Goal: Task Accomplishment & Management: Use online tool/utility

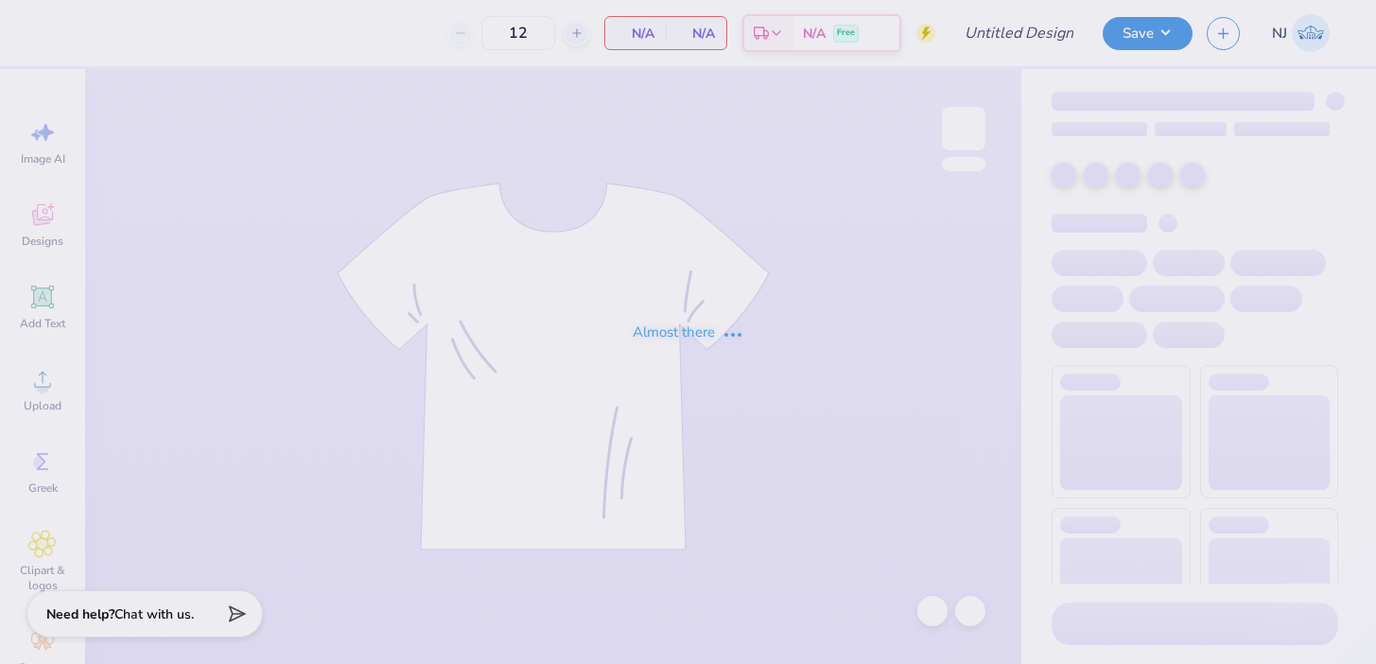
type input "[PERSON_NAME]"
type input "60"
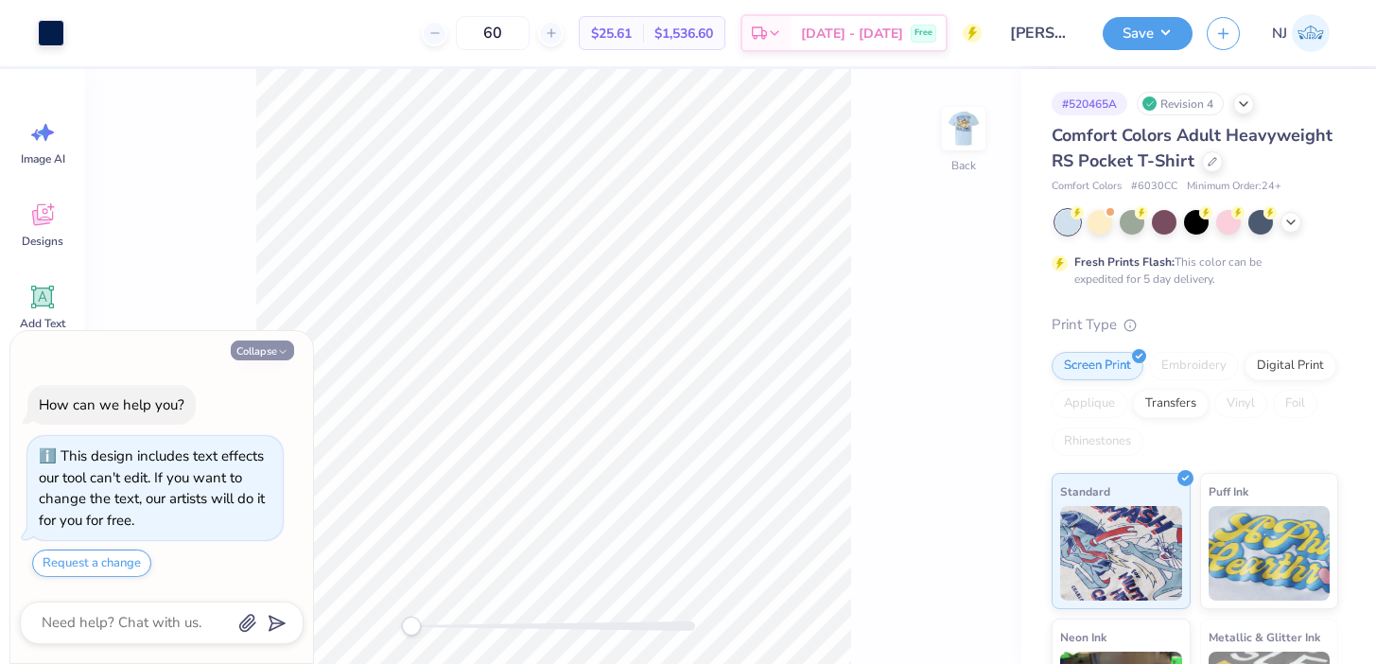
click at [254, 349] on button "Collapse" at bounding box center [262, 351] width 63 height 20
type textarea "x"
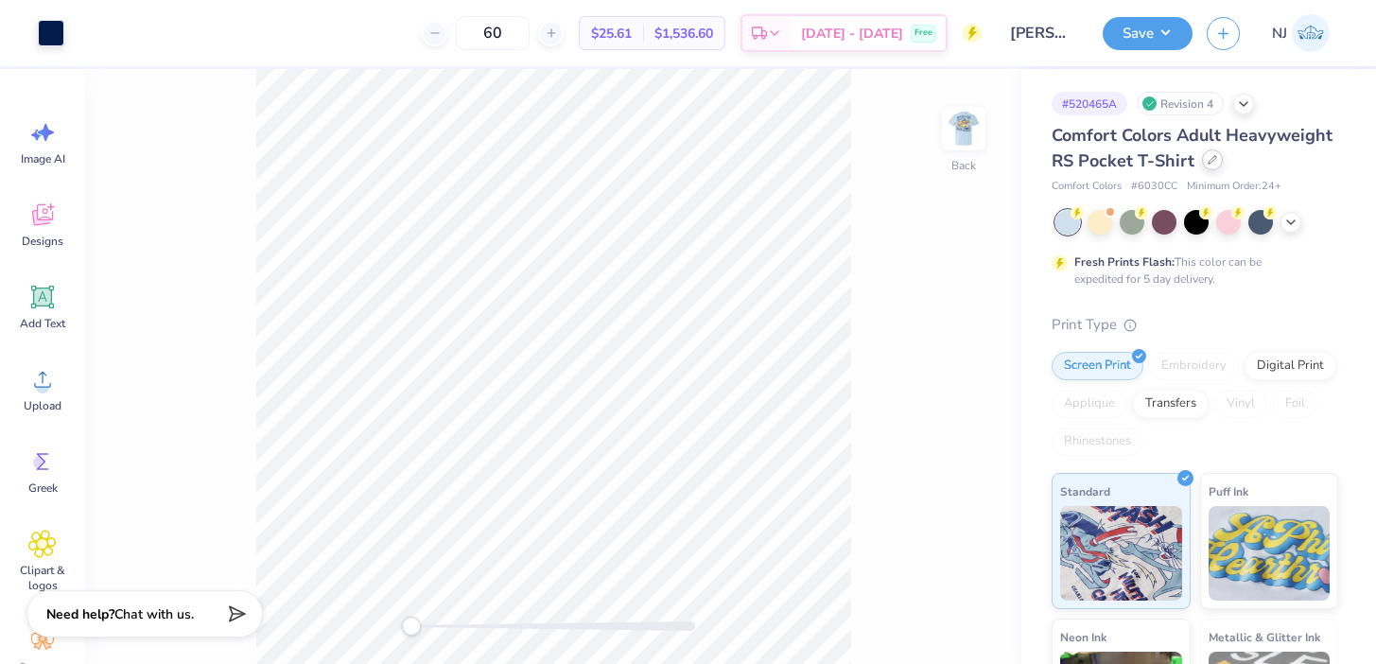
click at [1215, 165] on div at bounding box center [1212, 159] width 21 height 21
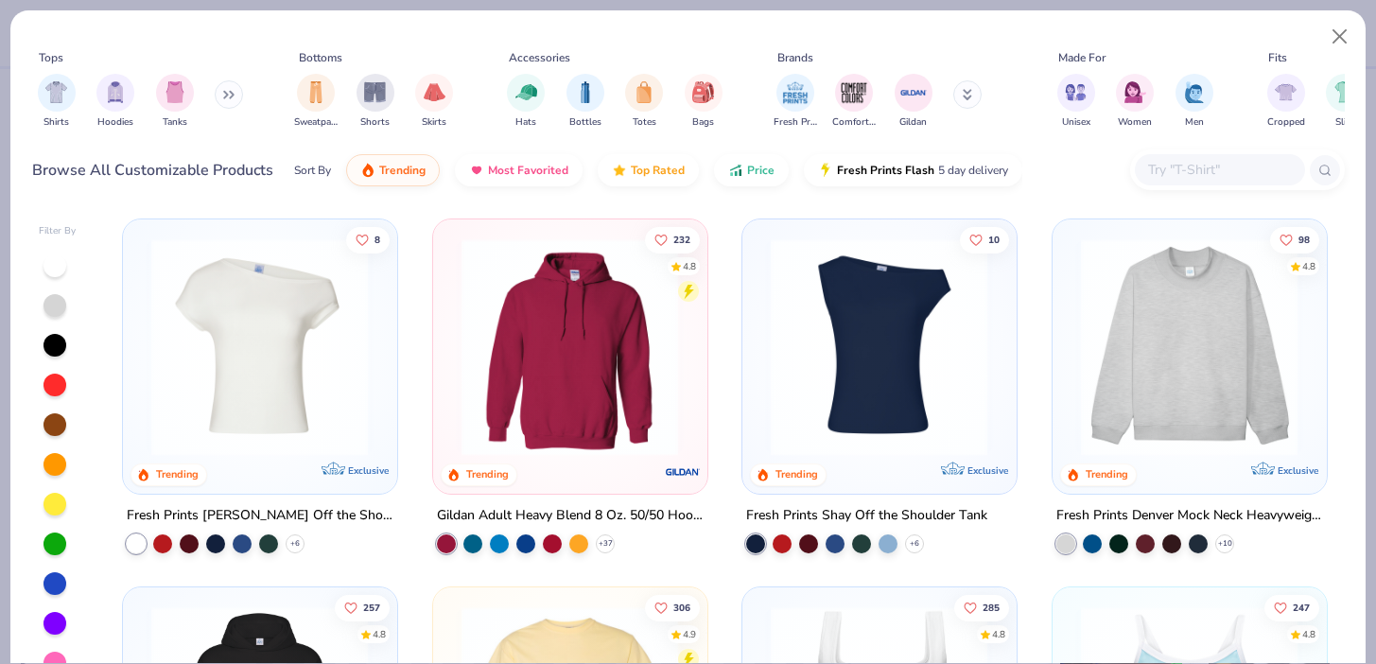
click at [1146, 166] on input "text" at bounding box center [1219, 170] width 146 height 22
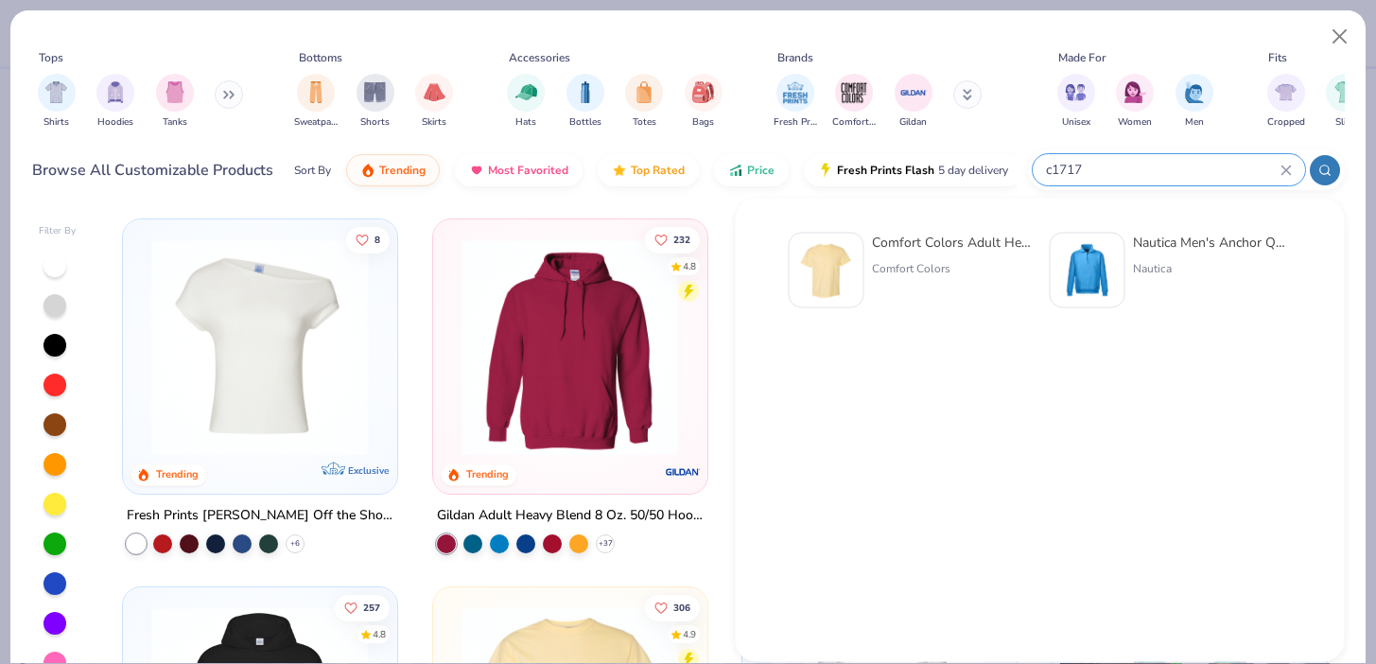
type input "c1717"
click at [1093, 236] on div at bounding box center [1088, 271] width 76 height 76
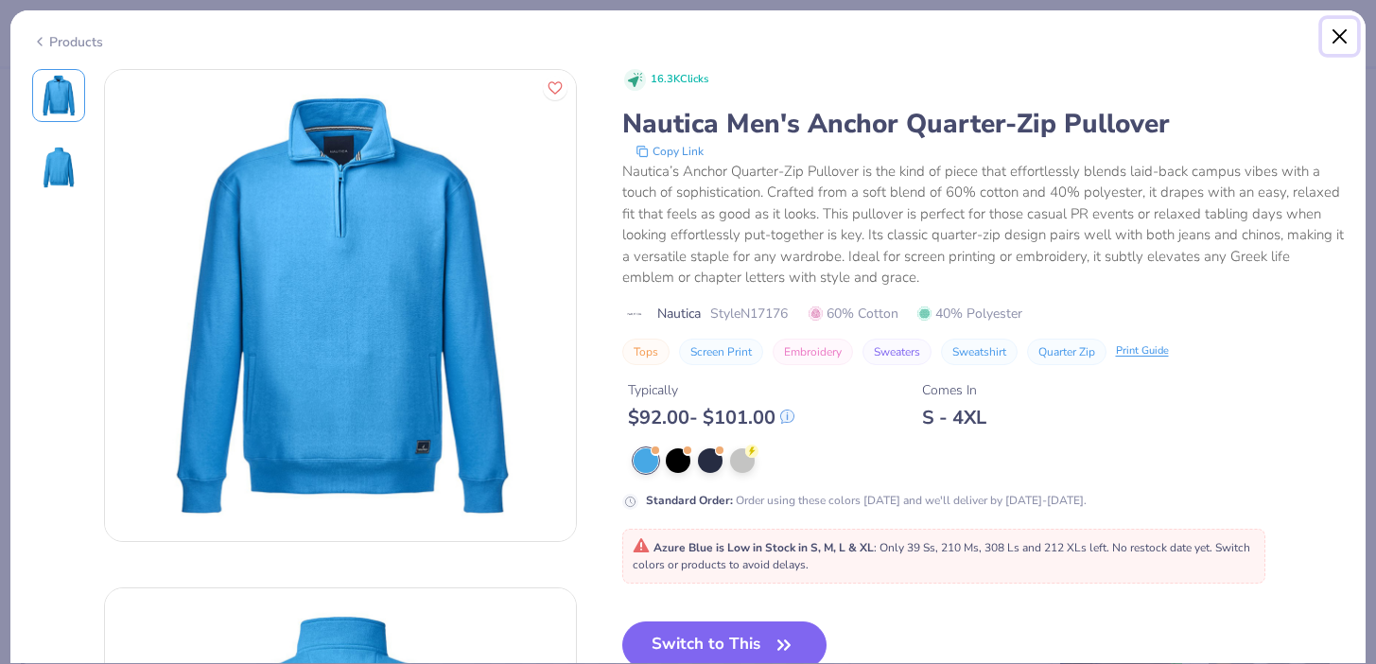
click at [1336, 31] on button "Close" at bounding box center [1340, 37] width 36 height 36
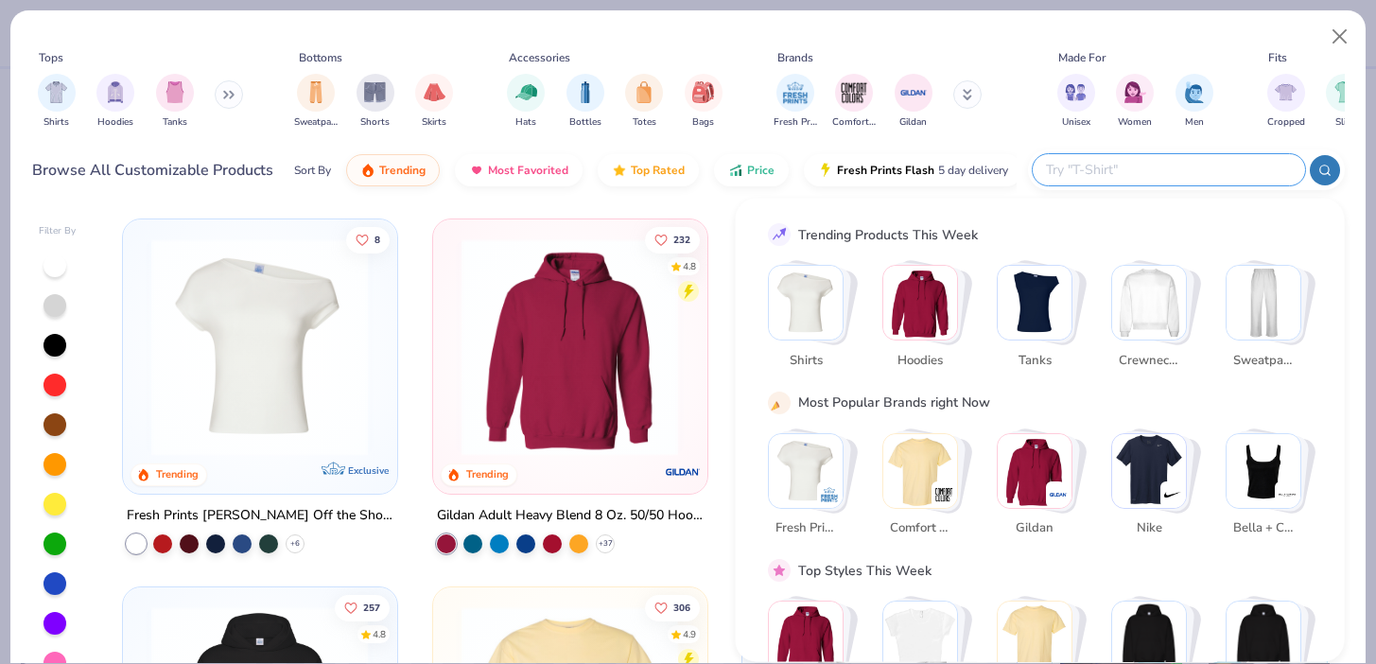
click at [1197, 163] on input "text" at bounding box center [1168, 170] width 248 height 22
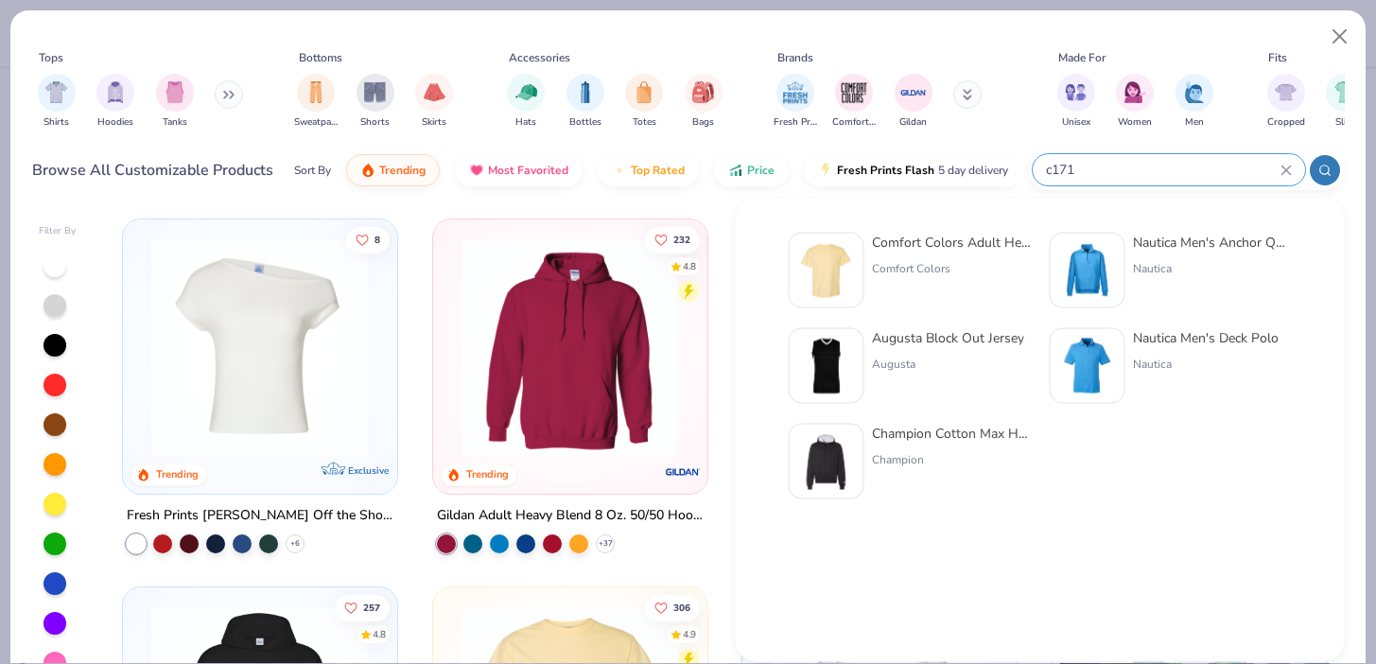
type input "c171"
click at [923, 251] on div "Comfort Colors Adult Heavyweight T-Shirt" at bounding box center [951, 243] width 159 height 20
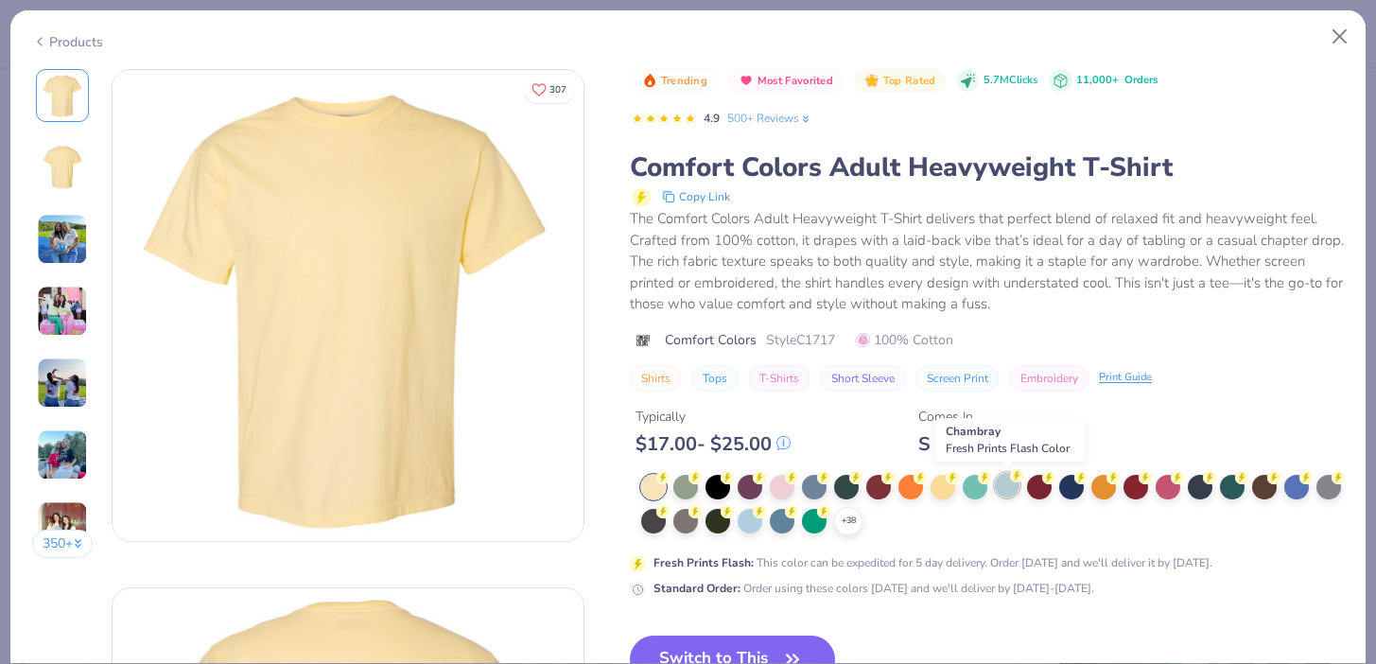
click at [1009, 481] on div at bounding box center [1007, 485] width 25 height 25
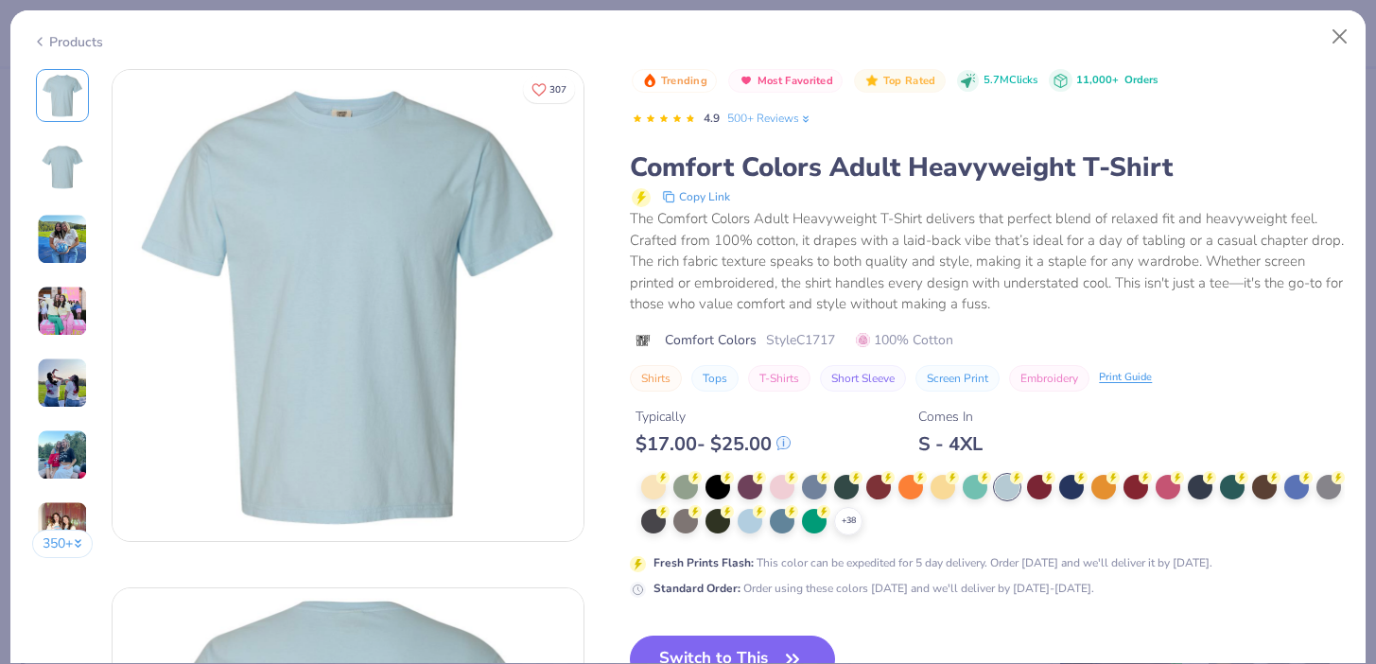
click at [715, 655] on button "Switch to This" at bounding box center [732, 659] width 205 height 47
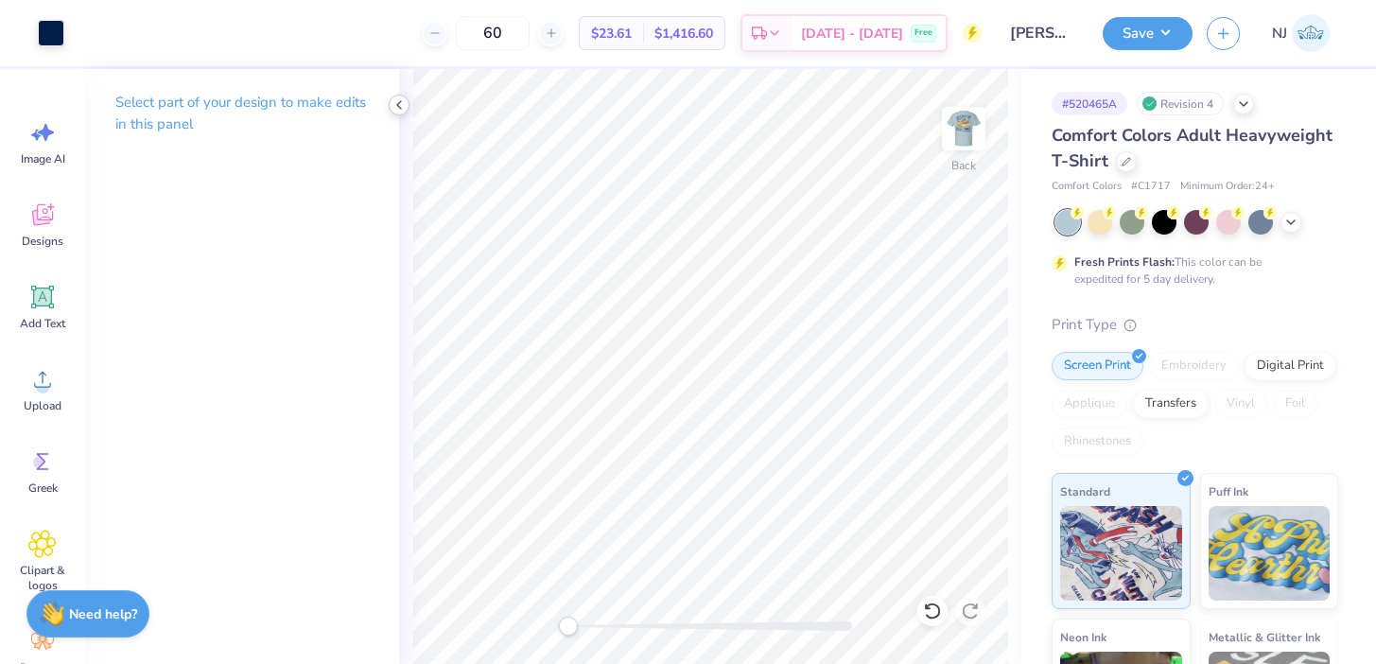
click at [403, 102] on icon at bounding box center [399, 104] width 15 height 15
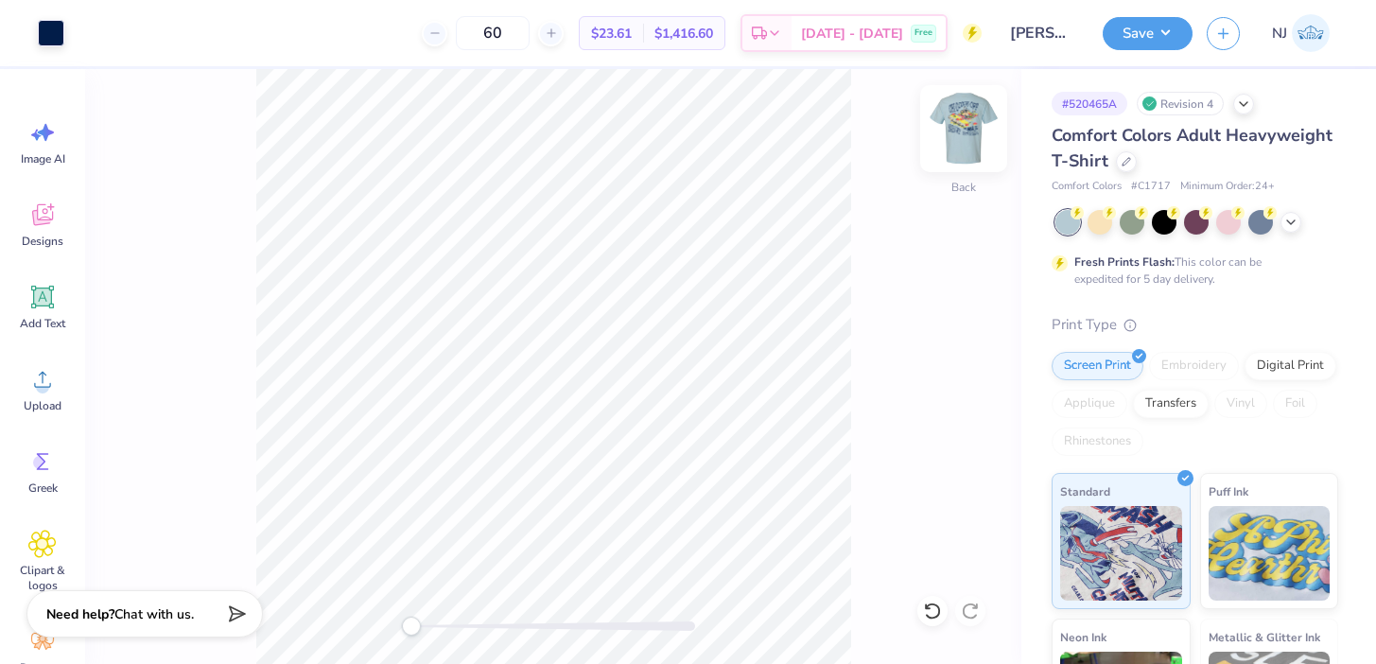
click at [952, 121] on img at bounding box center [964, 129] width 76 height 76
click at [961, 129] on img at bounding box center [964, 129] width 76 height 76
click at [1137, 26] on button "Save" at bounding box center [1148, 30] width 90 height 33
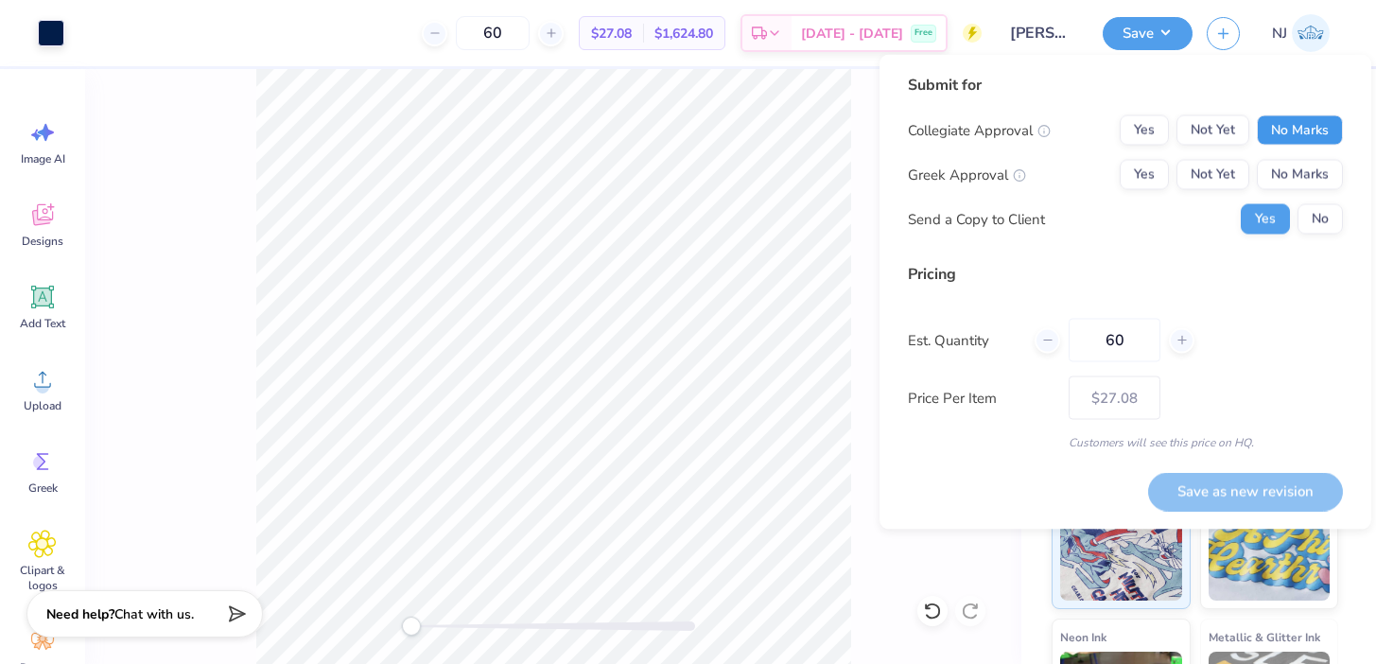
click at [1282, 139] on button "No Marks" at bounding box center [1300, 130] width 86 height 30
click at [1160, 173] on button "Yes" at bounding box center [1144, 175] width 49 height 30
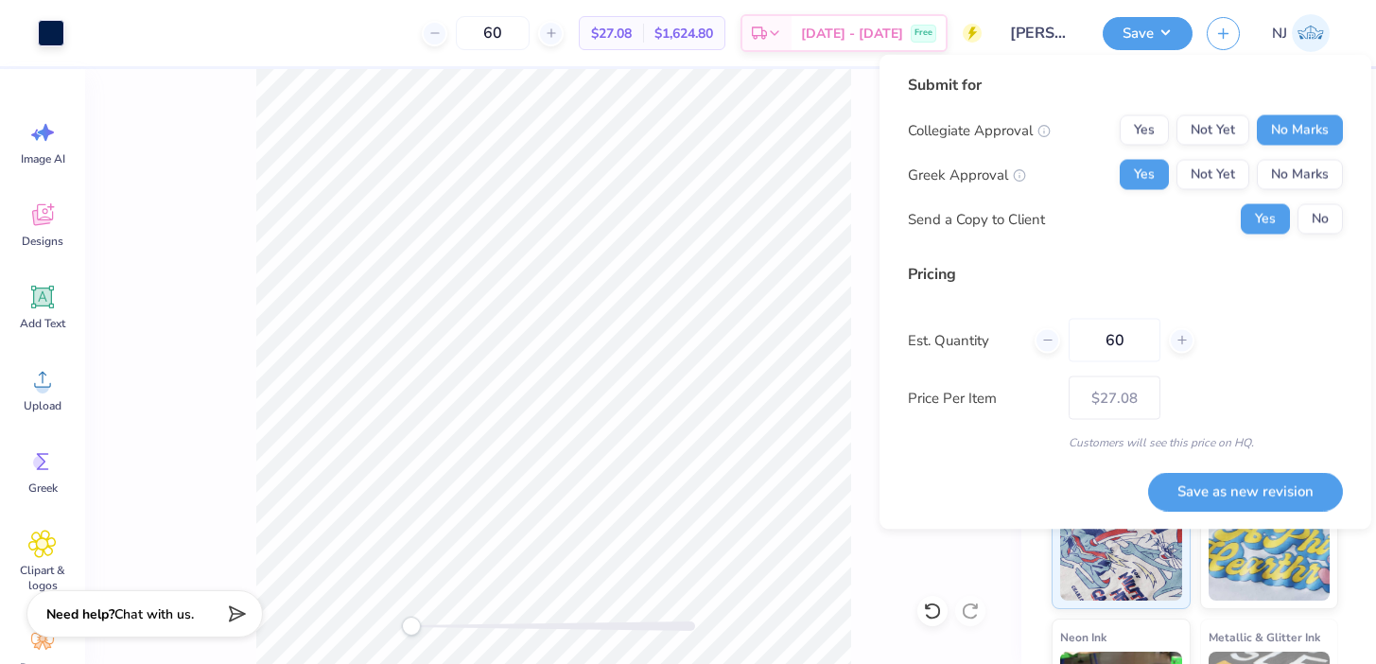
click at [1341, 232] on div "Yes No" at bounding box center [1292, 219] width 102 height 30
click at [1313, 229] on button "No" at bounding box center [1320, 219] width 45 height 30
click at [1305, 511] on div "Submit for Collegiate Approval Yes Not Yet No Marks Greek Approval Yes Not Yet …" at bounding box center [1126, 292] width 492 height 475
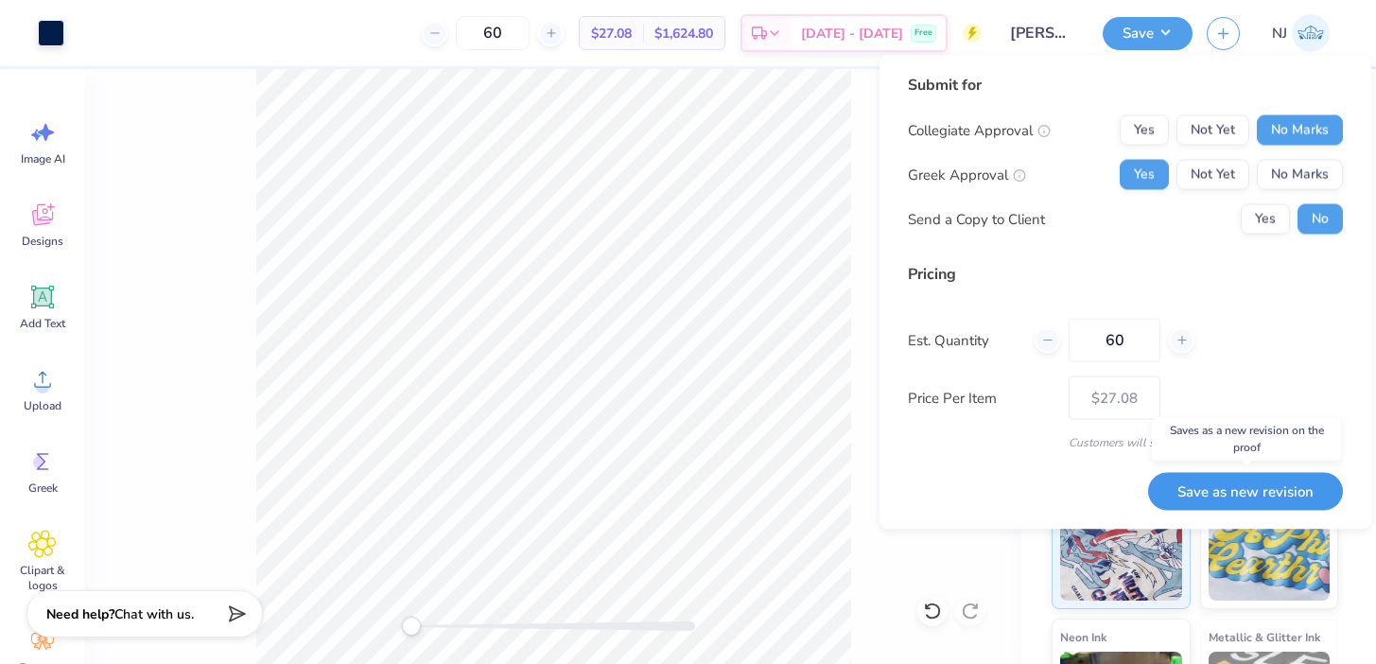
click at [1291, 493] on button "Save as new revision" at bounding box center [1245, 491] width 195 height 39
type input "$27.08"
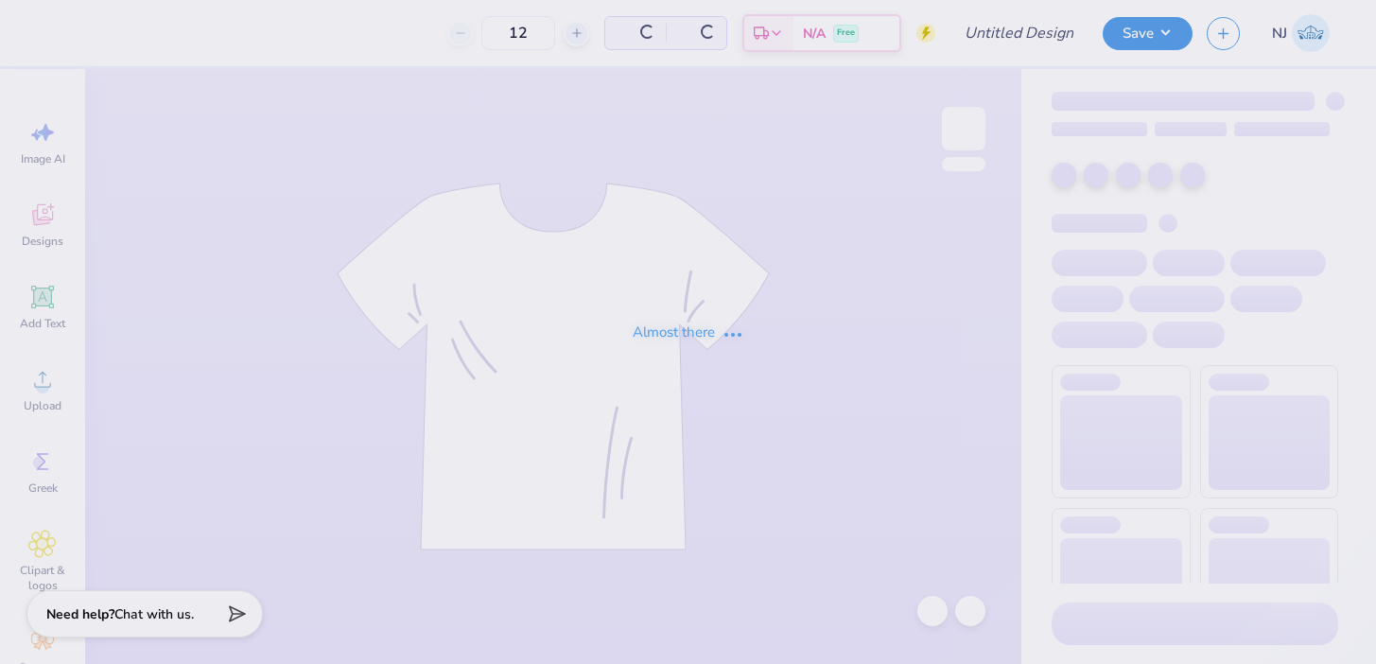
type input "[PERSON_NAME]"
type input "60"
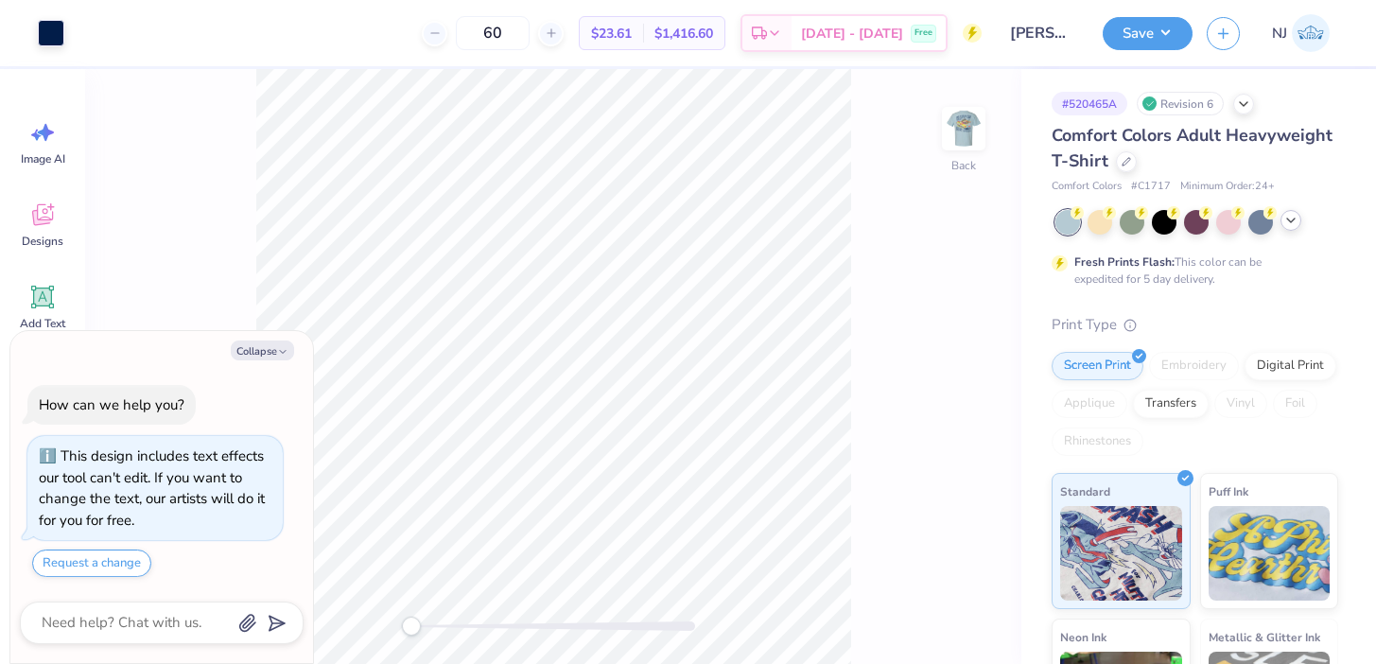
click at [1284, 219] on icon at bounding box center [1291, 220] width 15 height 15
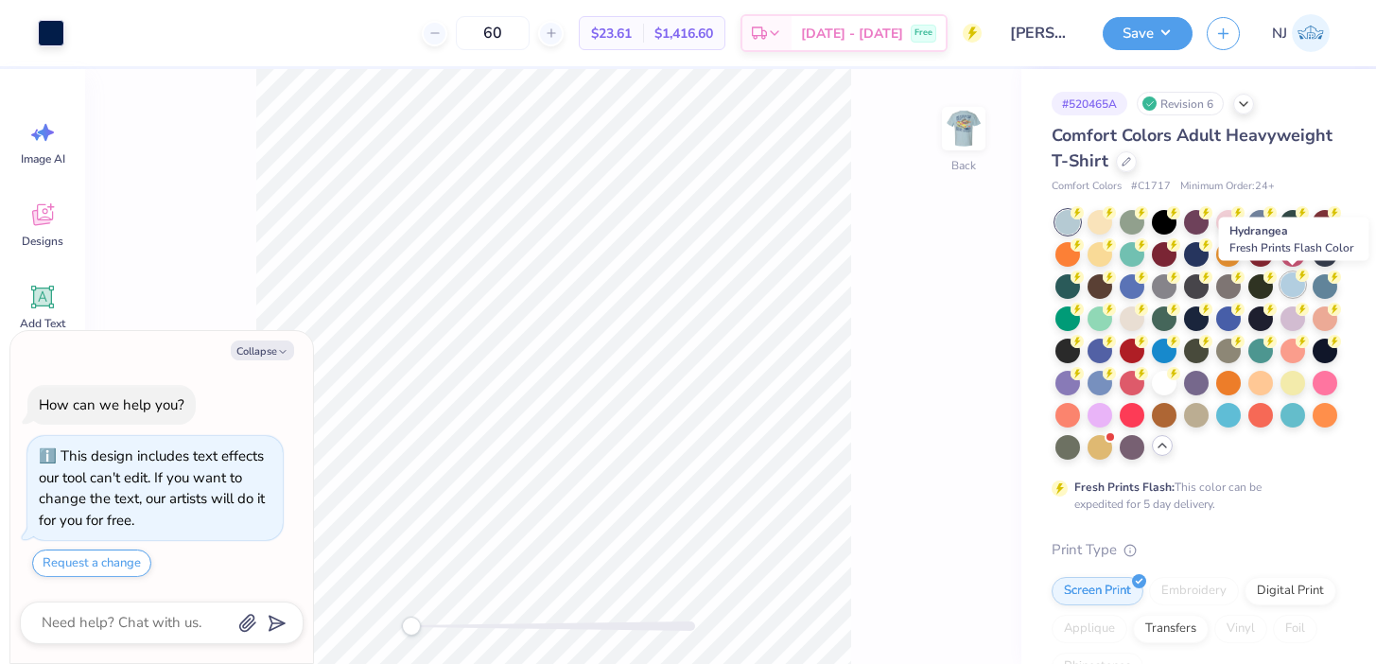
click at [1288, 287] on div at bounding box center [1293, 284] width 25 height 25
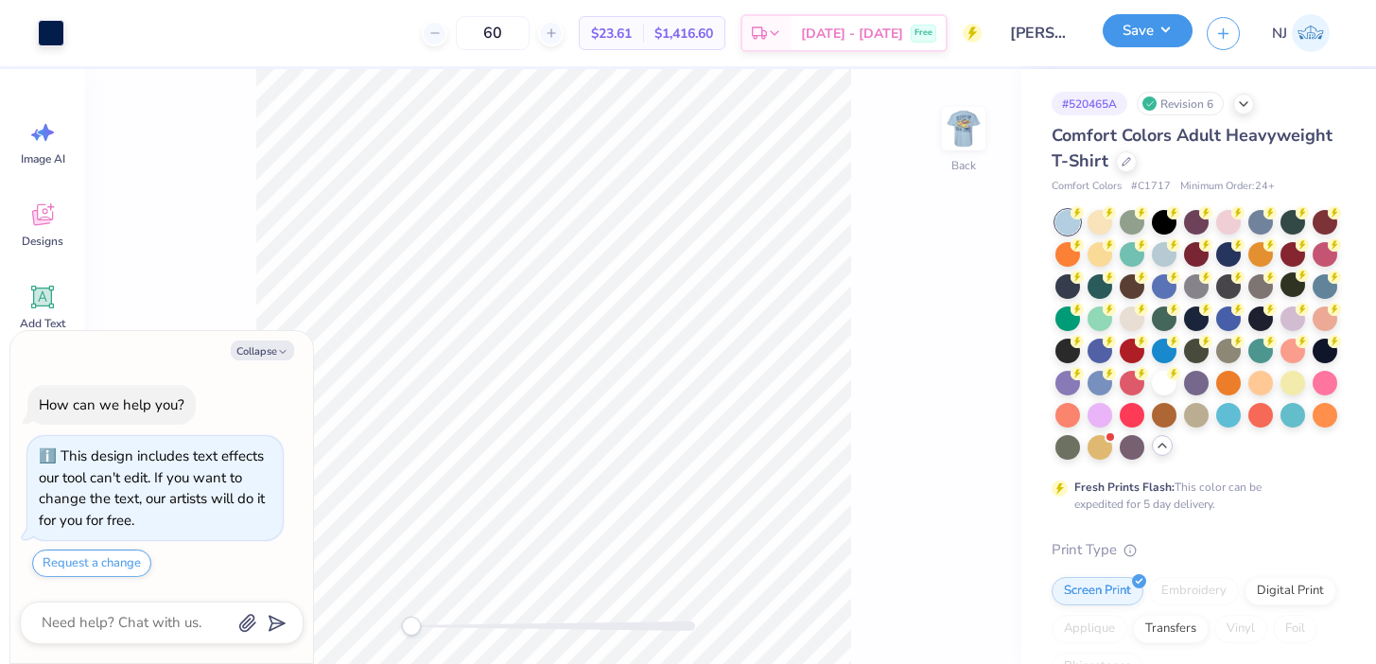
click at [1127, 32] on button "Save" at bounding box center [1148, 30] width 90 height 33
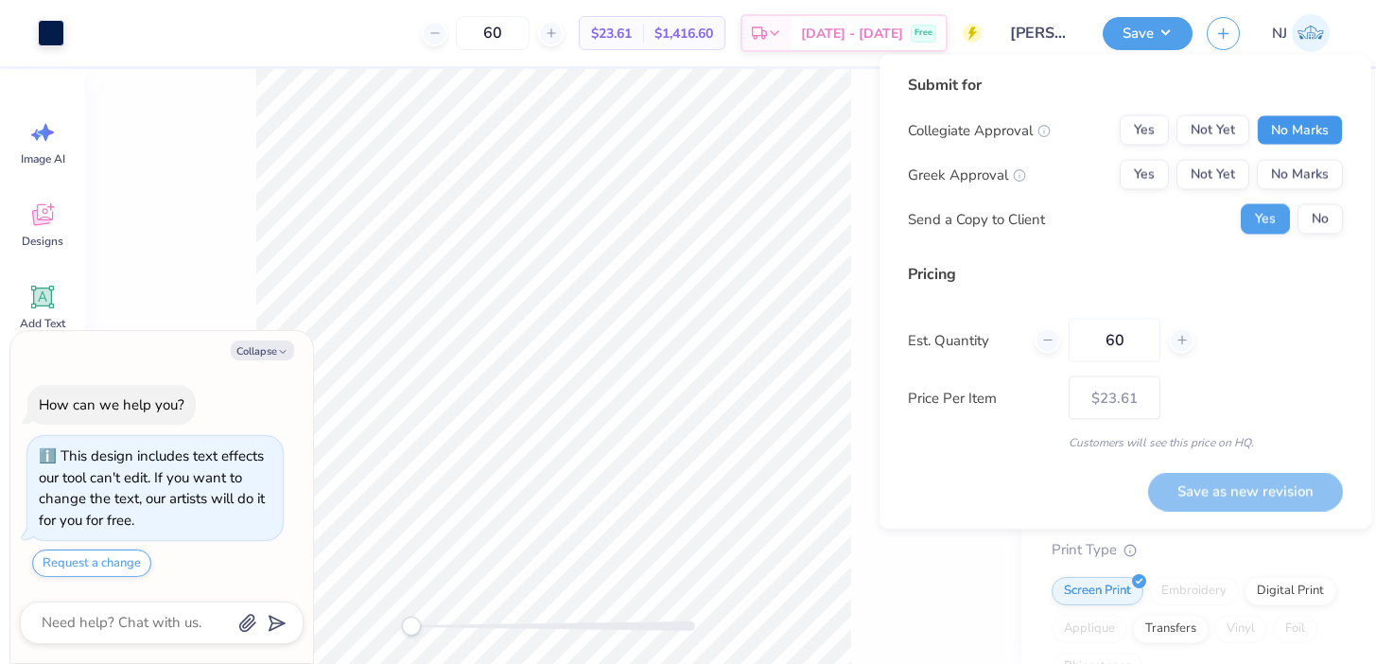
click at [1294, 127] on button "No Marks" at bounding box center [1300, 130] width 86 height 30
click at [1149, 166] on button "Yes" at bounding box center [1144, 175] width 49 height 30
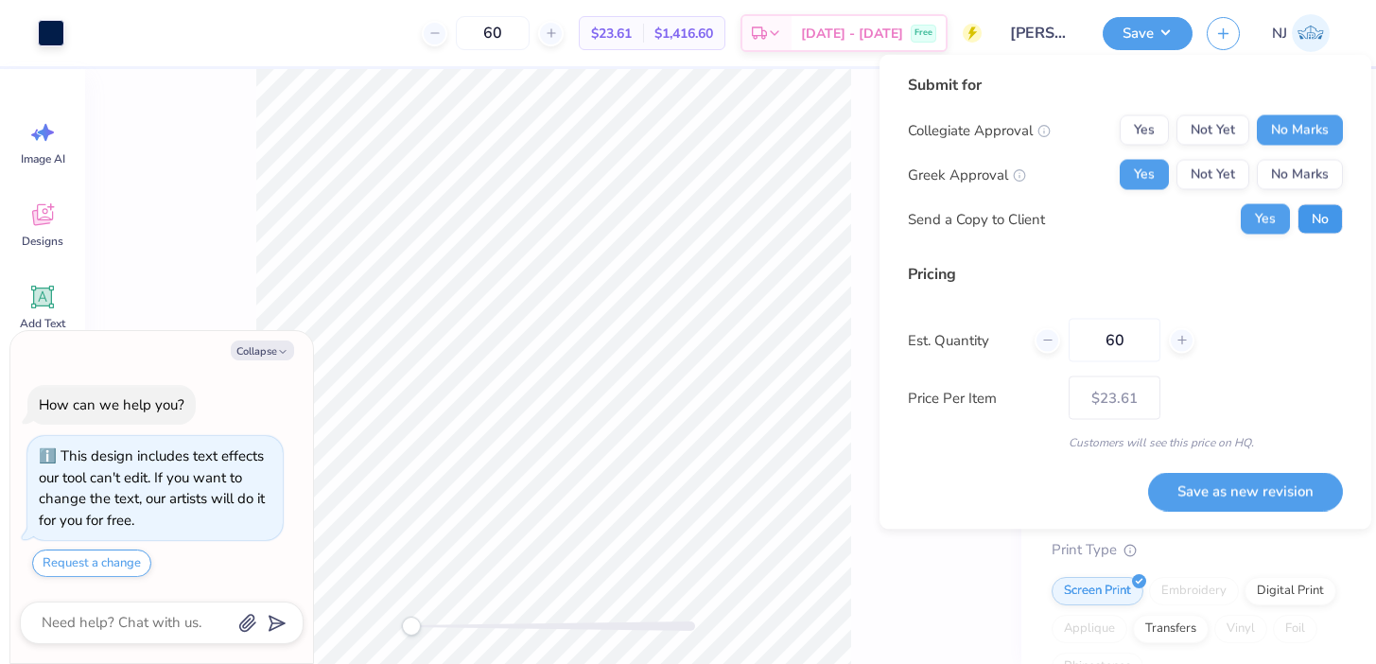
click at [1314, 225] on button "No" at bounding box center [1320, 219] width 45 height 30
click at [1230, 477] on button "Save as new revision" at bounding box center [1245, 491] width 195 height 39
type textarea "x"
type input "– –"
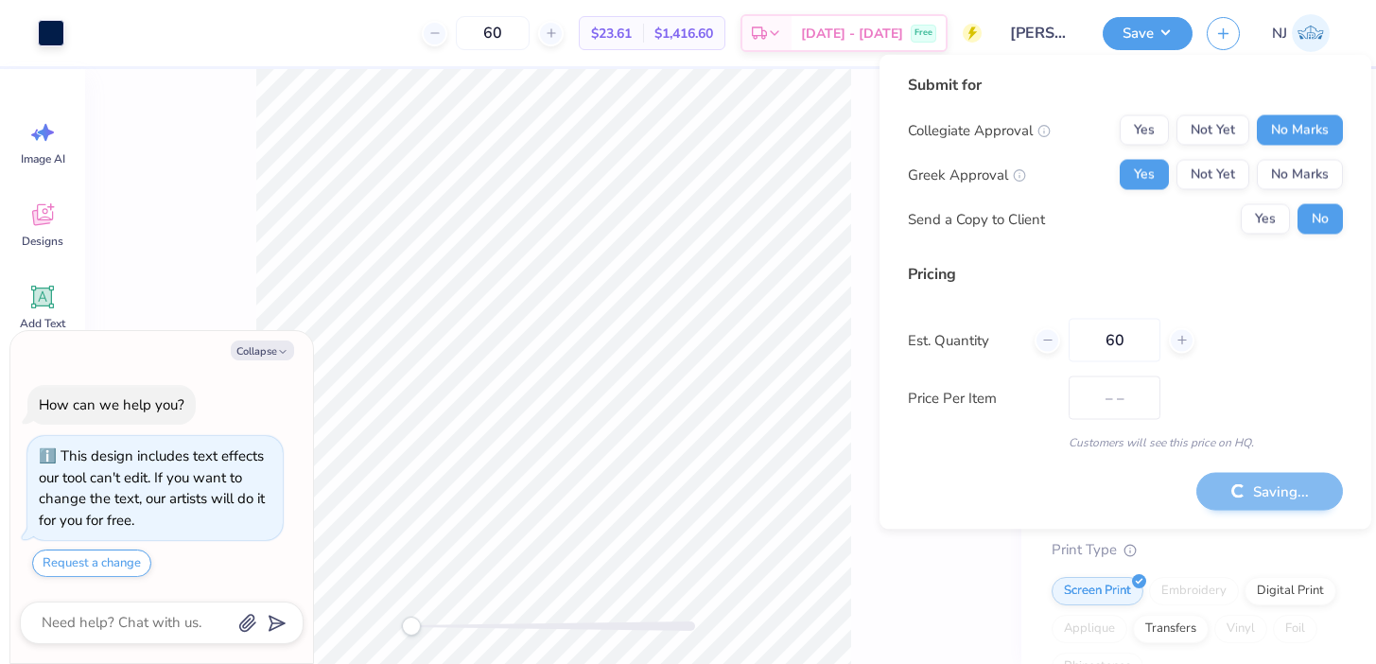
type textarea "x"
type input "$23.61"
type textarea "x"
